Goal: Information Seeking & Learning: Understand process/instructions

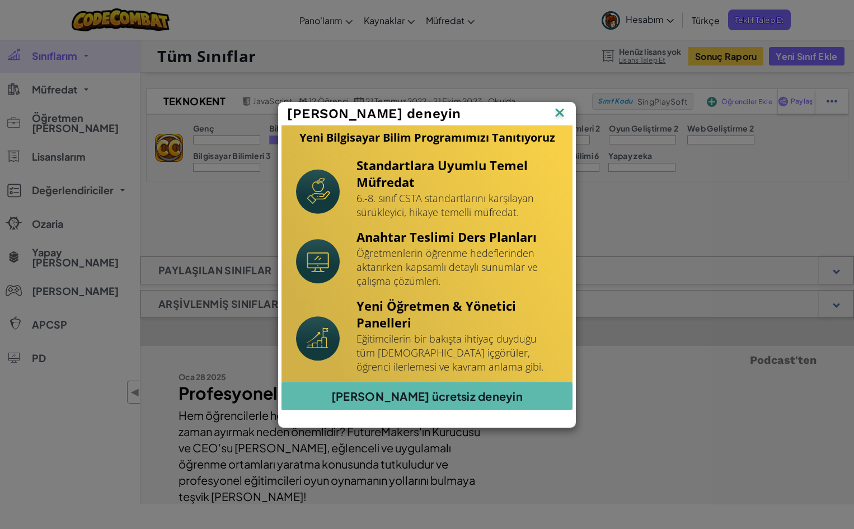
click at [0, 0] on img at bounding box center [0, 0] width 0 height 0
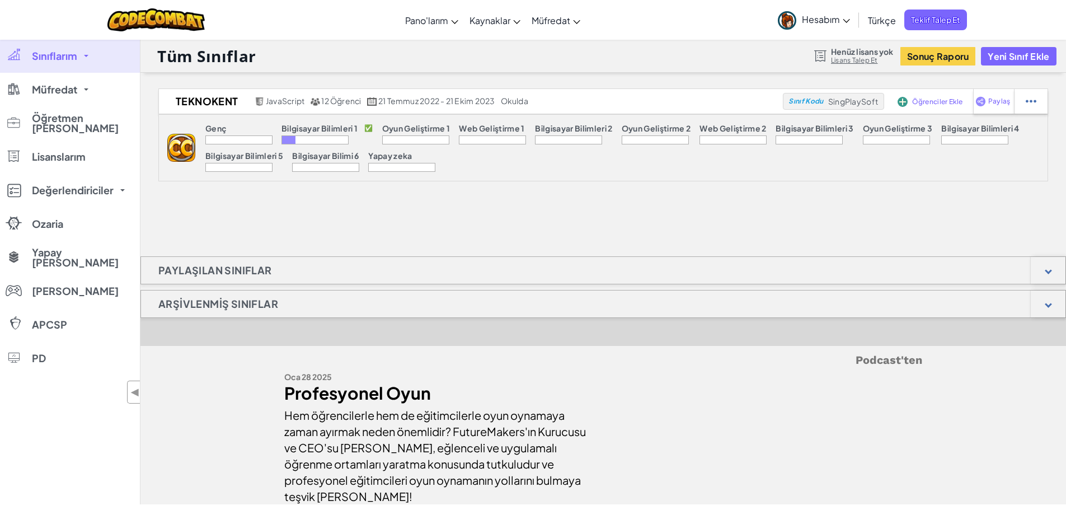
click at [300, 129] on font "Bilgisayar Bilimleri 1" at bounding box center [319, 128] width 76 height 10
click at [225, 128] on font "Genç" at bounding box center [215, 128] width 21 height 10
click at [51, 86] on font "Müfredat" at bounding box center [54, 89] width 45 height 13
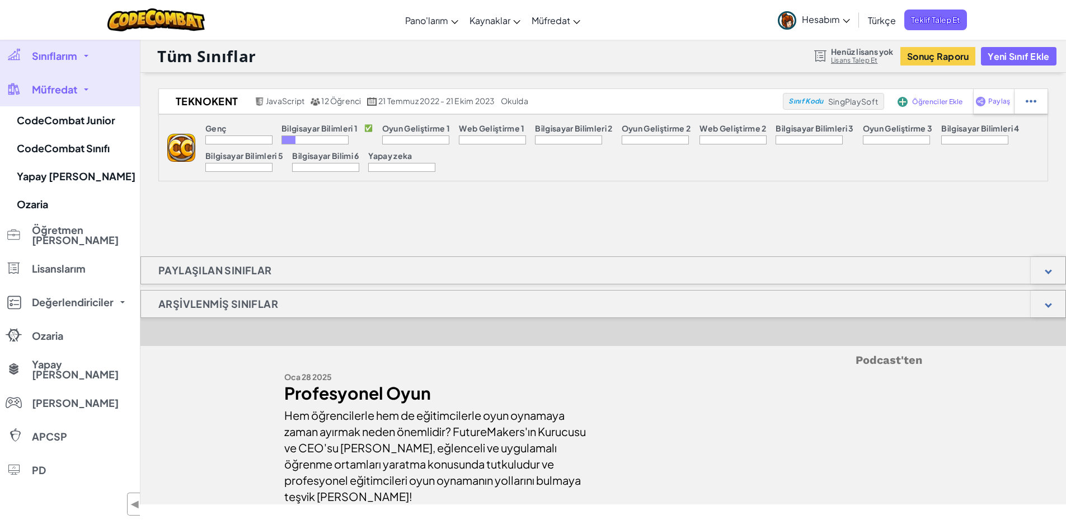
click at [76, 57] on font "Sınıflarım" at bounding box center [54, 55] width 45 height 13
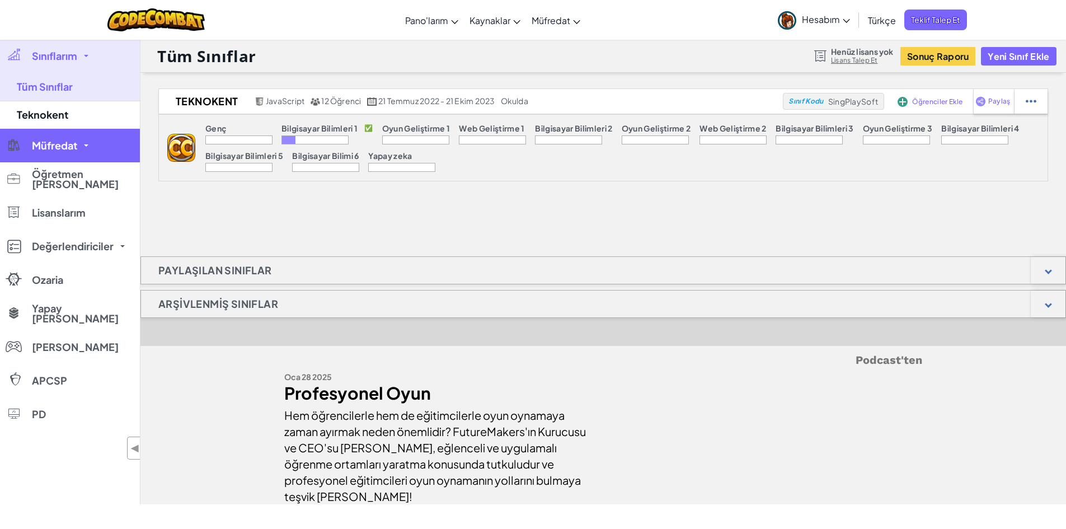
click at [51, 154] on link "Müfredat" at bounding box center [70, 146] width 140 height 34
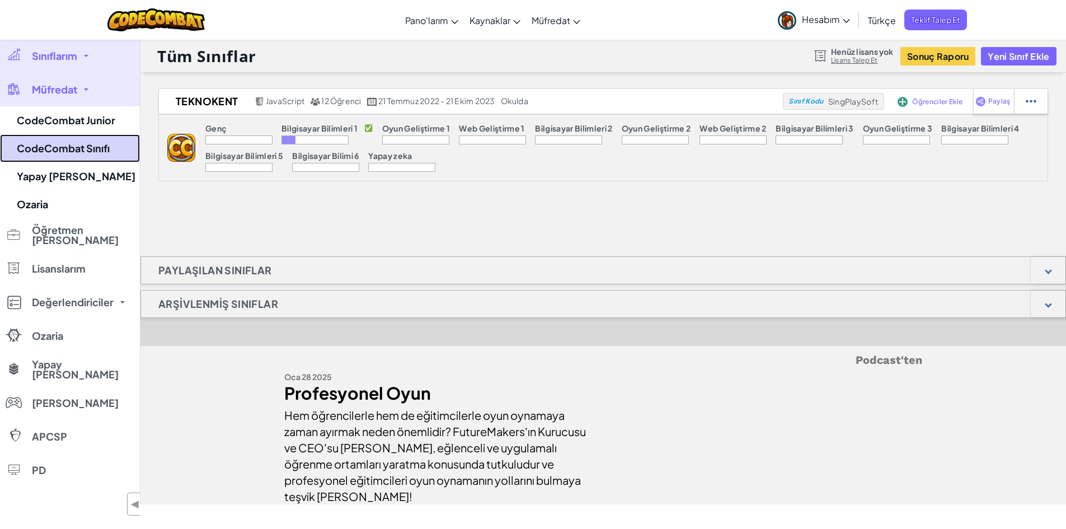
drag, startPoint x: 63, startPoint y: 138, endPoint x: 64, endPoint y: 144, distance: 6.2
click at [63, 137] on link "CodeCombat Sınıfı" at bounding box center [70, 148] width 140 height 28
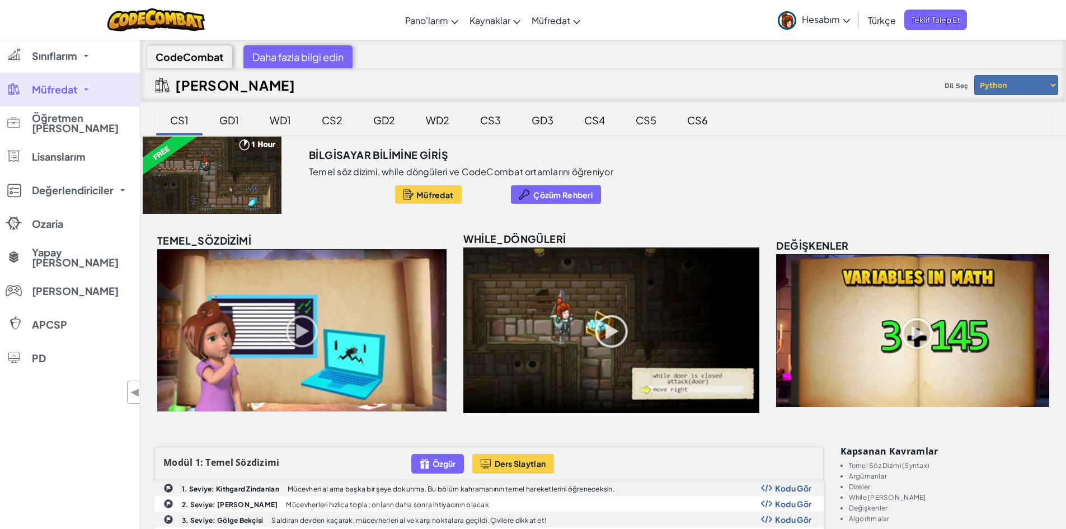
click at [222, 120] on font "GD1" at bounding box center [229, 120] width 20 height 13
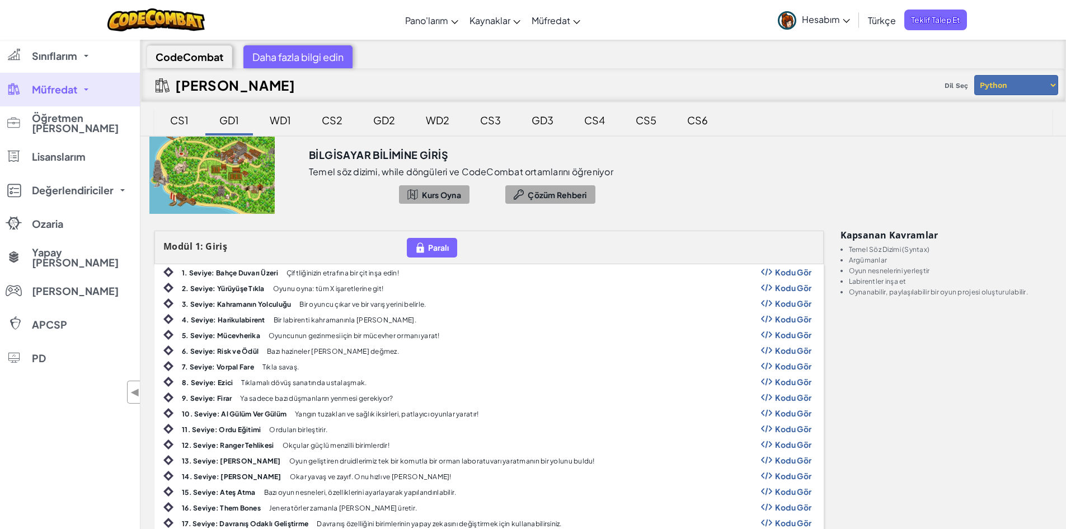
click at [241, 270] on font "1. Seviye: Bahçe Duvarı Üzeri" at bounding box center [230, 273] width 96 height 8
click at [777, 271] on font "Kodu Gör" at bounding box center [793, 272] width 37 height 10
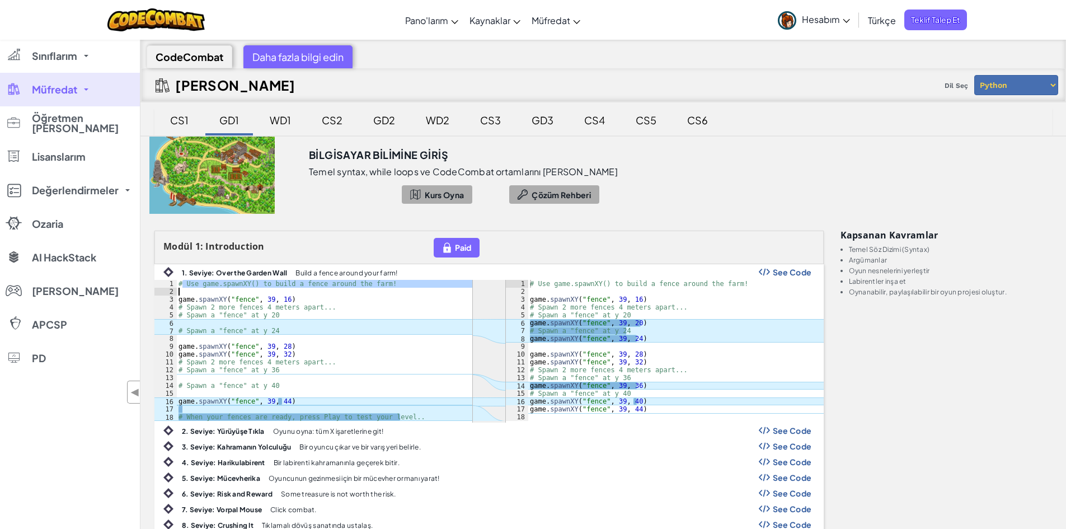
drag, startPoint x: 184, startPoint y: 286, endPoint x: 384, endPoint y: 291, distance: 199.8
click at [384, 291] on div "# Use game.spawnXY() to build a fence around the farm! game . spawnXY ( "fence"…" at bounding box center [324, 358] width 296 height 157
click at [369, 302] on div "# Use game.spawnXY() to build a fence around the farm! game . spawnXY ( "fence"…" at bounding box center [324, 358] width 296 height 157
drag, startPoint x: 186, startPoint y: 285, endPoint x: 361, endPoint y: 287, distance: 175.7
click at [361, 287] on div "# Use game.spawnXY() to build a fence around the farm! game . spawnXY ( "fence"…" at bounding box center [324, 358] width 296 height 157
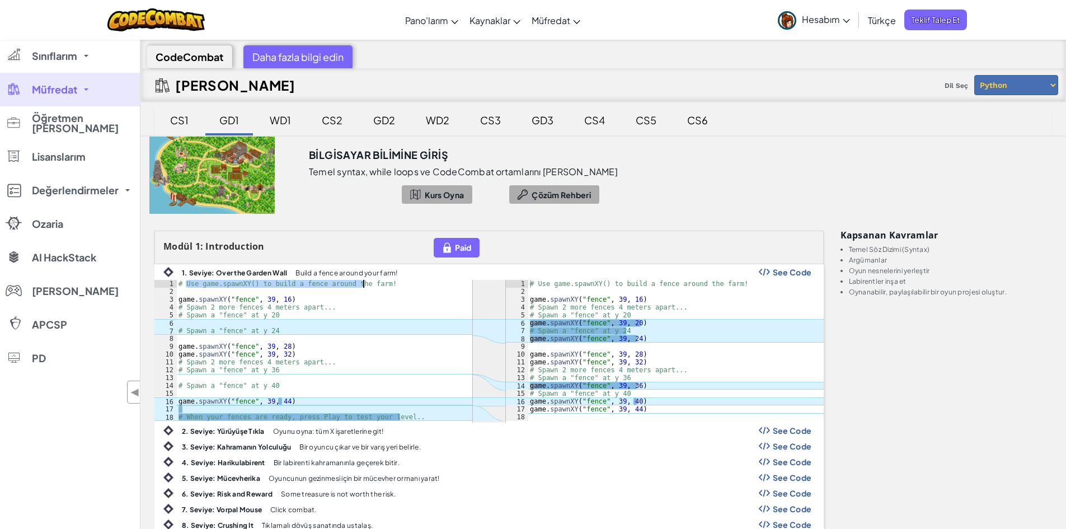
type textarea "# Use game.spawnXY() to build a fence around the farm!"
click at [222, 407] on div "# Use game.spawnXY() to build a fence around the farm! game . spawnXY ( "fence"…" at bounding box center [324, 358] width 296 height 157
drag, startPoint x: 177, startPoint y: 404, endPoint x: 287, endPoint y: 403, distance: 110.2
click at [287, 403] on div "# Use game.spawnXY() to build a fence around the farm! game . spawnXY ( "fence"…" at bounding box center [324, 358] width 296 height 157
type textarea "game.spawnXY("fence", 39, 44)"
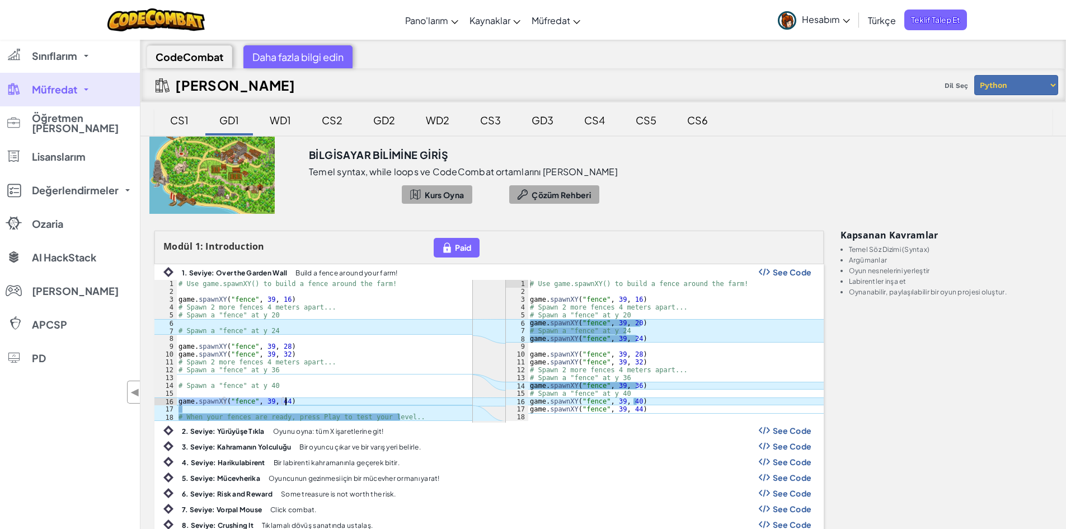
click at [337, 393] on div "# Use game.spawnXY() to build a fence around the farm! game . spawnXY ( "fence"…" at bounding box center [324, 358] width 296 height 157
drag, startPoint x: 222, startPoint y: 421, endPoint x: 262, endPoint y: 407, distance: 42.1
click at [262, 407] on div "ההההההההההההההההההההההההההההההההההההההההההההההההההההההההההההההההההההההההההההההה…" at bounding box center [488, 351] width 669 height 143
type textarea "# When your fences are ready, press Play to test your level.."
drag, startPoint x: 260, startPoint y: 418, endPoint x: 392, endPoint y: 421, distance: 132.1
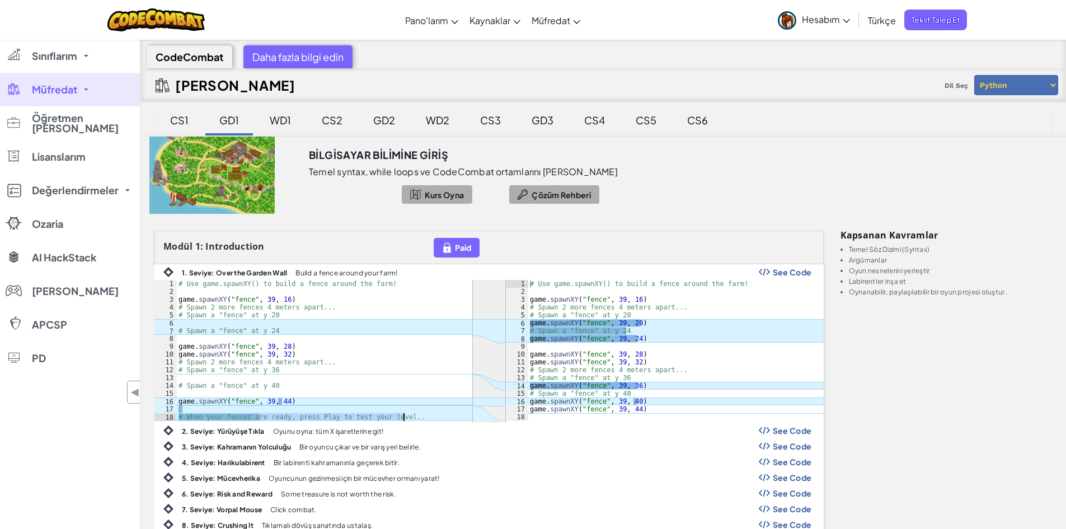
click at [392, 421] on div "ההההההההההההההההההההההההההההההההההההההההההההההההההההההההההההההההההההההההההההההה…" at bounding box center [488, 351] width 669 height 143
click at [317, 412] on div "# Use game.spawnXY() to build a fence around the farm! game . spawnXY ( "fence"…" at bounding box center [324, 358] width 296 height 157
drag, startPoint x: 187, startPoint y: 366, endPoint x: 187, endPoint y: 360, distance: 6.7
click at [187, 360] on div "# Use game.spawnXY() to build a fence around the farm! game . spawnXY ( "fence"…" at bounding box center [324, 358] width 296 height 157
click at [178, 347] on div "# Use game.spawnXY() to build a fence around the farm! game . spawnXY ( "fence"…" at bounding box center [324, 358] width 296 height 157
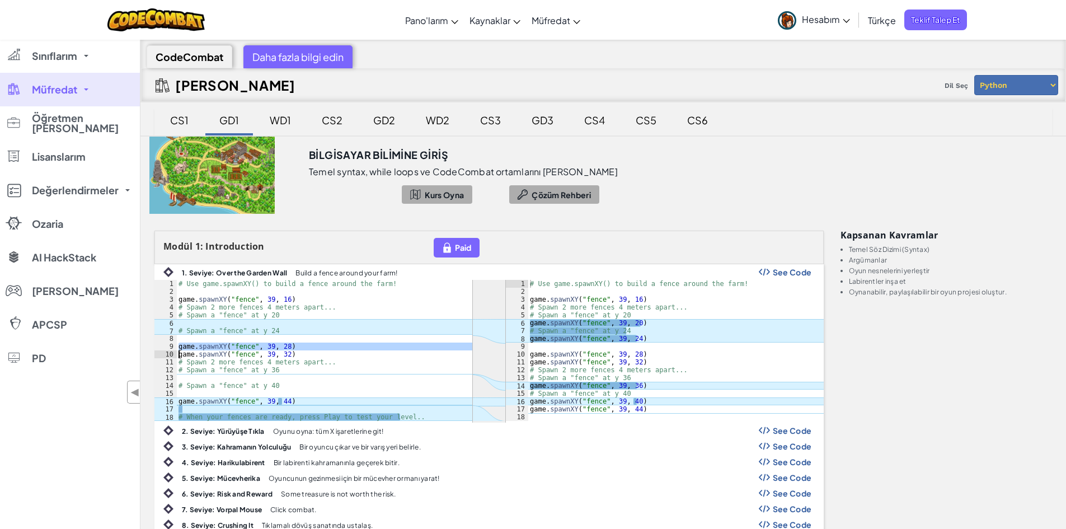
drag, startPoint x: 175, startPoint y: 350, endPoint x: 286, endPoint y: 350, distance: 111.3
click at [286, 350] on div "game.spawnXY("fence", 39, 28) 1 2 3 4 5 6 7 8 9 10 11 12 13 14 15 16 17 18 # Us…" at bounding box center [313, 350] width 318 height 141
type textarea "game.spawnXY("fence", 39, 28) game.spawnXY("fence", 39, 32)"
click at [255, 408] on div "# Use game.spawnXY() to build a fence around the farm! game . spawnXY ( "fence"…" at bounding box center [324, 358] width 296 height 157
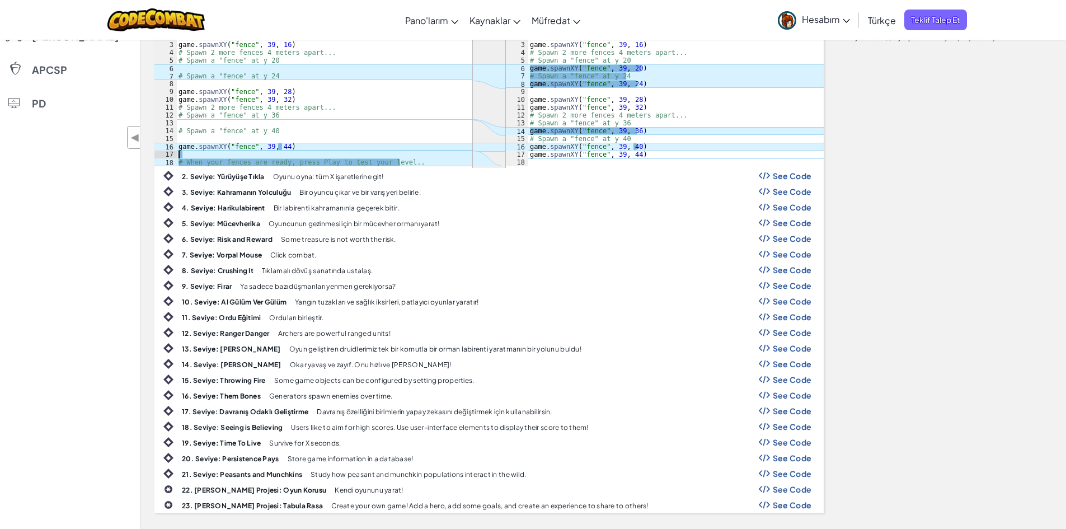
scroll to position [280, 0]
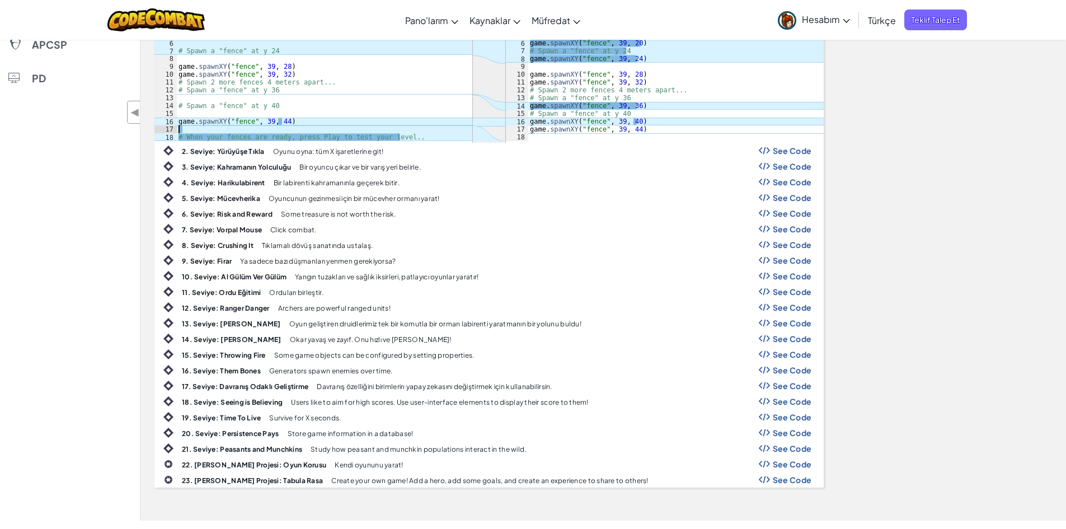
click at [222, 260] on b "9. Seviye: Firar" at bounding box center [207, 261] width 50 height 8
drag, startPoint x: 216, startPoint y: 239, endPoint x: 225, endPoint y: 172, distance: 67.2
click at [216, 238] on div "8. Seviye: Crushing It Tıklamalı dövüş sanatında ustalaş. See Code" at bounding box center [489, 244] width 668 height 15
type textarea "# When your fences are ready, press Play to test your level.."
drag, startPoint x: 230, startPoint y: 139, endPoint x: 229, endPoint y: 144, distance: 5.7
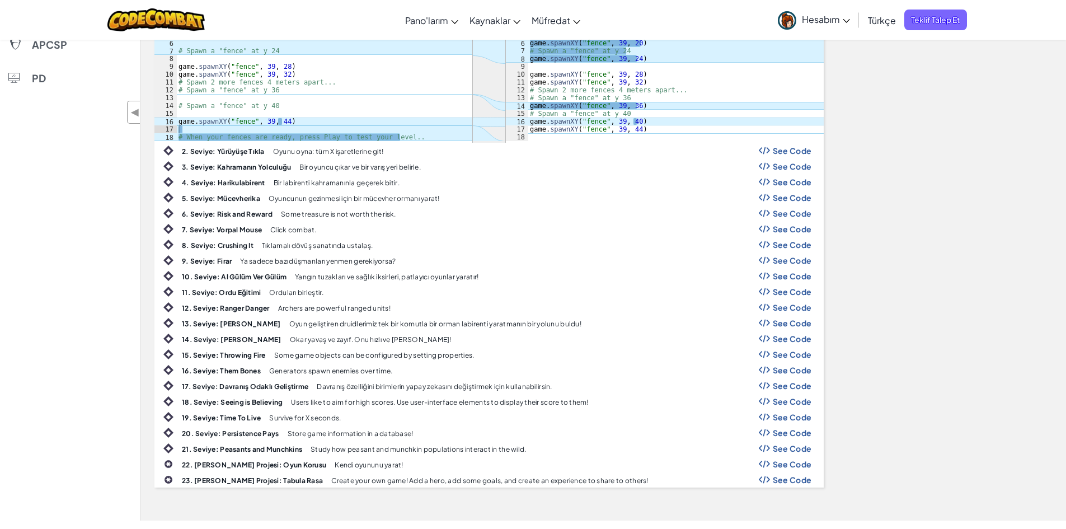
click at [229, 142] on div "ההההההההההההההההההההההההההההההההההההההההההההההההההההההההההההההההההההההההההההההה…" at bounding box center [488, 71] width 669 height 143
drag, startPoint x: 228, startPoint y: 147, endPoint x: 243, endPoint y: 148, distance: 15.1
click at [231, 148] on b "2. Seviye: Yürüyüşe Tıkla" at bounding box center [223, 151] width 83 height 8
click at [779, 149] on span "See Code" at bounding box center [792, 150] width 39 height 9
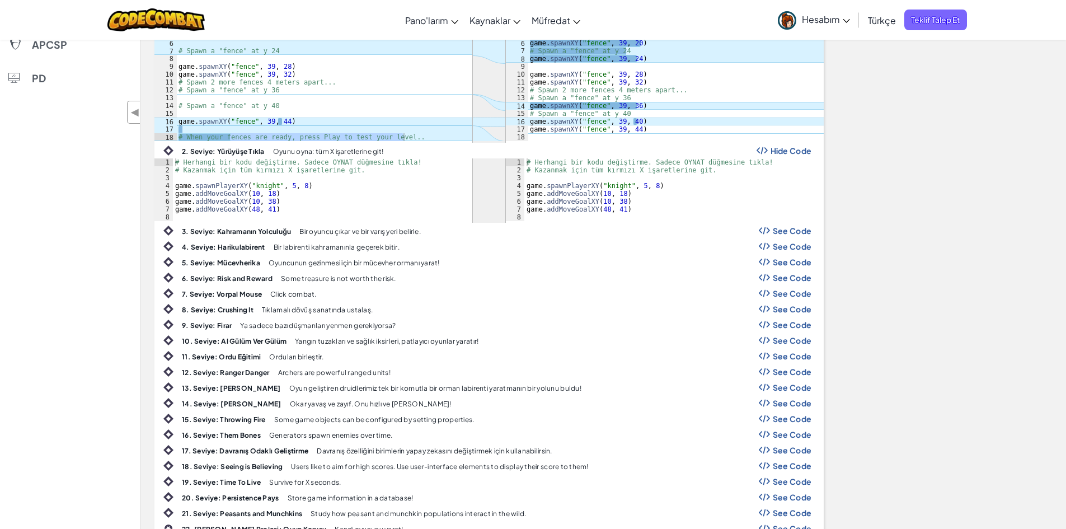
click at [782, 227] on span "See Code" at bounding box center [792, 230] width 39 height 9
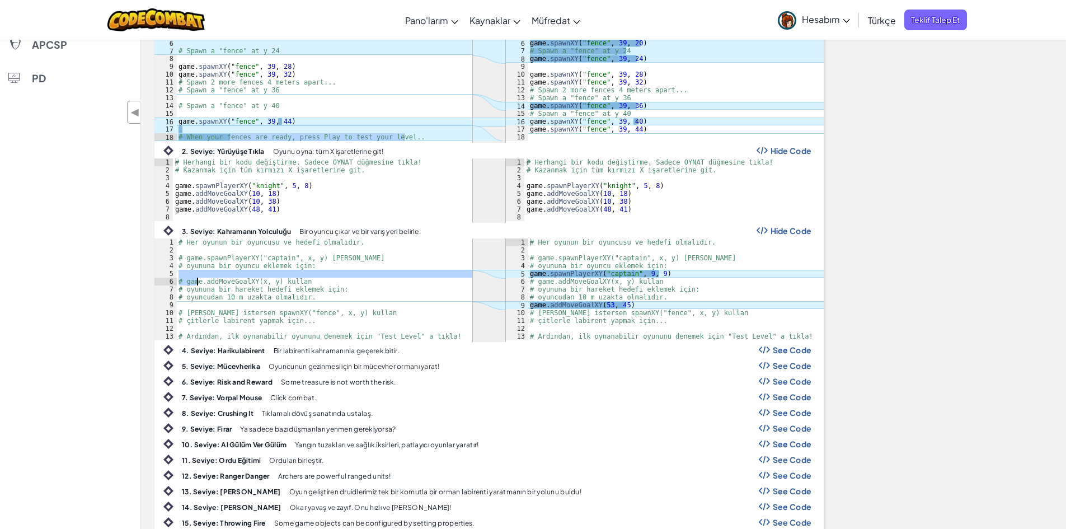
drag, startPoint x: 182, startPoint y: 270, endPoint x: 196, endPoint y: 278, distance: 16.8
click at [196, 278] on div "# Her oyunun bir oyuncusu ve hedefi olmalıdır. # game.spawnPlayerXY("captain", …" at bounding box center [324, 296] width 296 height 117
click at [258, 262] on div "# Her oyunun bir oyuncusu ve hedefi olmalıdır. # game.spawnPlayerXY("captain", …" at bounding box center [324, 296] width 296 height 117
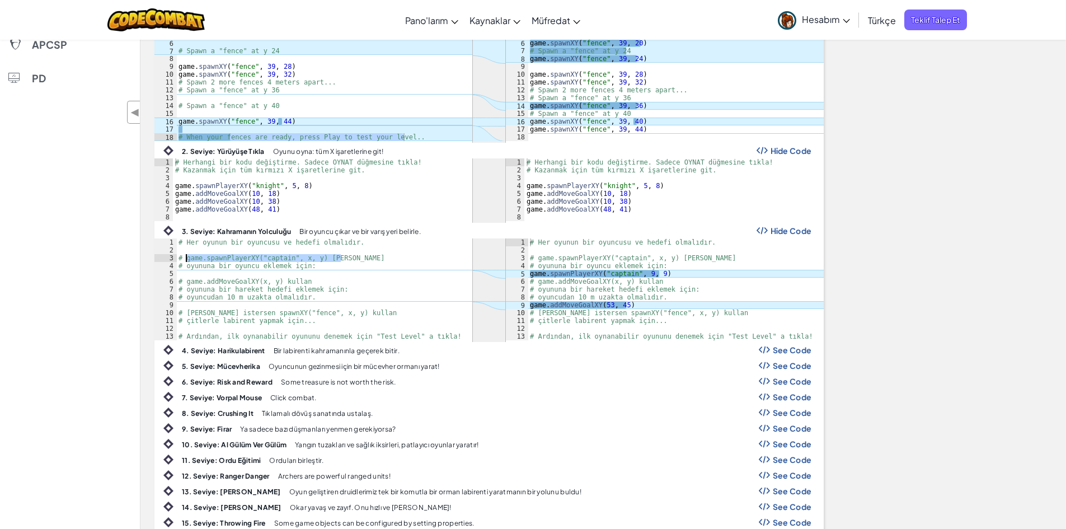
drag, startPoint x: 343, startPoint y: 256, endPoint x: 181, endPoint y: 258, distance: 161.7
click at [181, 258] on div "# Her oyunun bir oyuncusu ve hedefi olmalıdır. # game.spawnPlayerXY("captain", …" at bounding box center [324, 296] width 296 height 117
type textarea "# game.spawnPlayerXY("captain", x, y) [PERSON_NAME]"
click at [181, 257] on div "# Her oyunun bir oyuncusu ve hedefi olmalıdır. # game.spawnPlayerXY("captain", …" at bounding box center [324, 289] width 296 height 102
click at [192, 273] on div "# Her oyunun bir oyuncusu ve hedefi olmalıdır. # game.spawnPlayerXY("captain", …" at bounding box center [324, 296] width 296 height 117
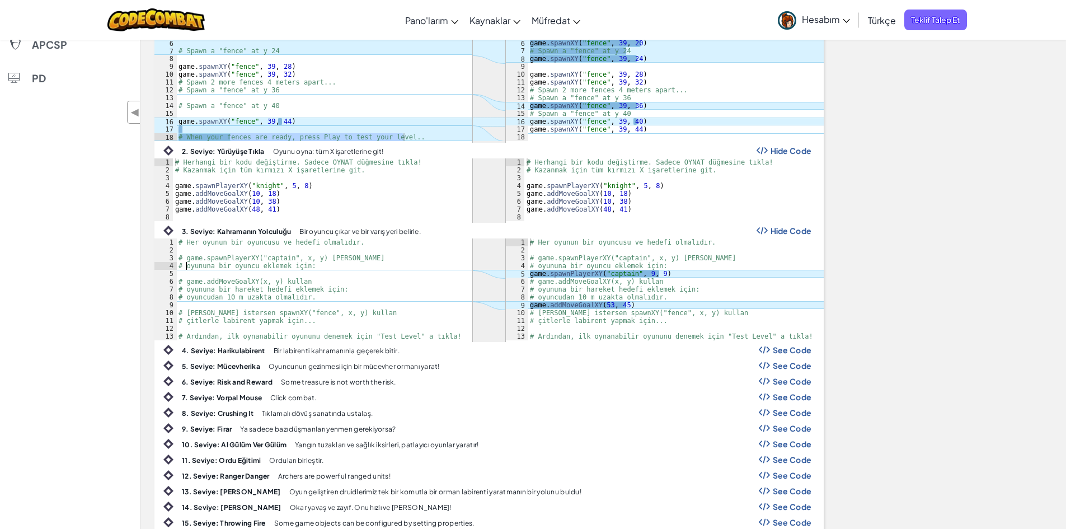
click at [186, 267] on div "# Her oyunun bir oyuncusu ve hedefi olmalıdır. # game.spawnPlayerXY("captain", …" at bounding box center [324, 296] width 296 height 117
drag, startPoint x: 185, startPoint y: 261, endPoint x: 310, endPoint y: 267, distance: 125.5
click at [310, 267] on div "# Her oyunun bir oyuncusu ve hedefi olmalıdır. # game.spawnPlayerXY("captain", …" at bounding box center [324, 296] width 296 height 117
click at [262, 277] on div "# Her oyunun bir oyuncusu ve hedefi olmalıdır. # game.spawnPlayerXY("captain", …" at bounding box center [324, 296] width 296 height 117
type textarea "# game.addMoveGoalXY(x, y) kullan"
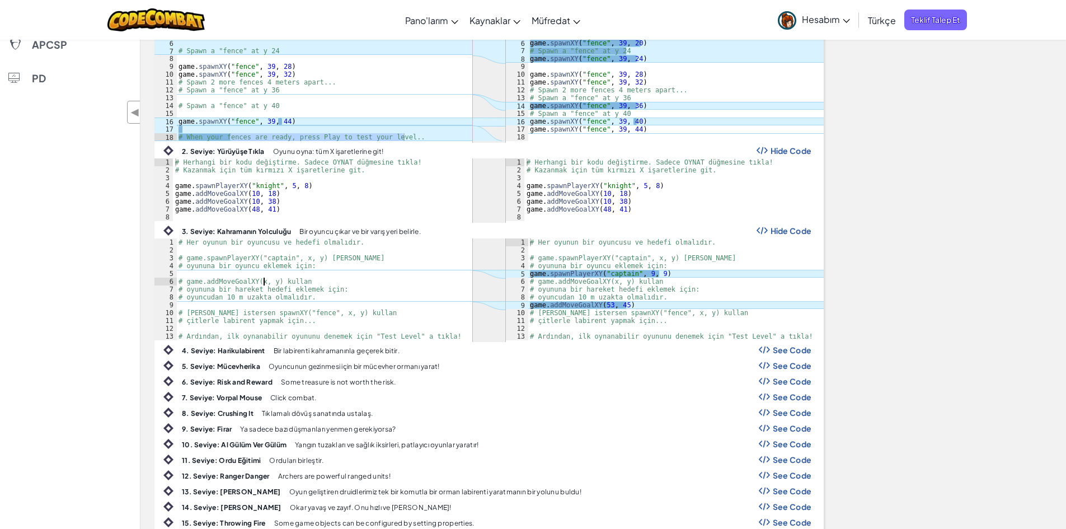
click at [207, 271] on div "# Her oyunun bir oyuncusu ve hedefi olmalıdır. # game.spawnPlayerXY("captain", …" at bounding box center [324, 296] width 296 height 117
drag, startPoint x: 215, startPoint y: 261, endPoint x: 290, endPoint y: 262, distance: 75.5
click at [290, 262] on div "# Her oyunun bir oyuncusu ve hedefi olmalıdır. # game.spawnPlayerXY("captain", …" at bounding box center [324, 296] width 296 height 117
click at [261, 254] on div "# Her oyunun bir oyuncusu ve hedefi olmalıdır. # game.spawnPlayerXY("captain", …" at bounding box center [324, 289] width 296 height 102
type textarea "# game.spawnPlayerXY("captain", x, y) [PERSON_NAME]"
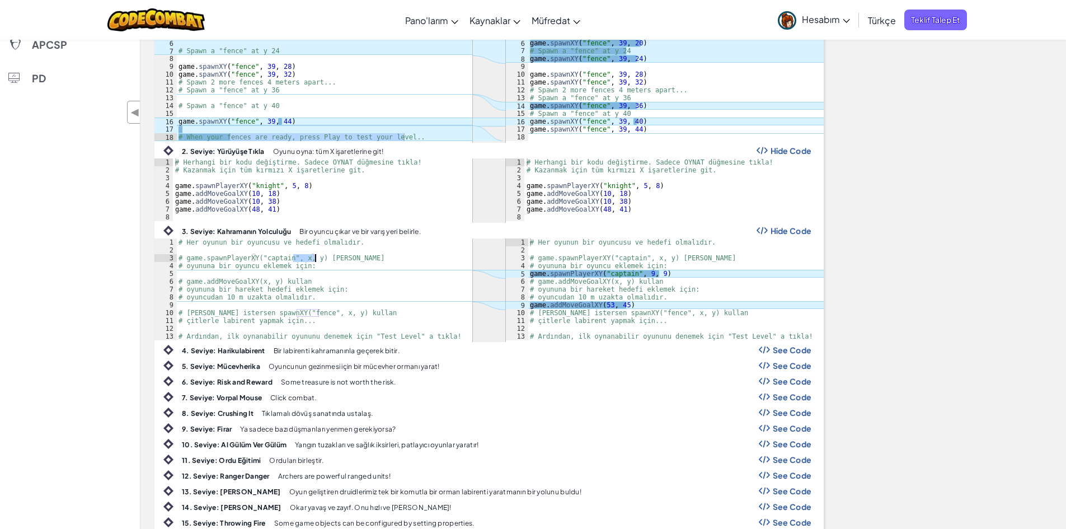
drag, startPoint x: 294, startPoint y: 260, endPoint x: 314, endPoint y: 259, distance: 19.6
click at [314, 259] on div "# Her oyunun bir oyuncusu ve hedefi olmalıdır. # game.spawnPlayerXY("captain", …" at bounding box center [324, 296] width 296 height 117
click at [202, 304] on div "# Her oyunun bir oyuncusu ve hedefi olmalıdır. # game.spawnPlayerXY("captain", …" at bounding box center [324, 296] width 296 height 117
